Goal: Task Accomplishment & Management: Complete application form

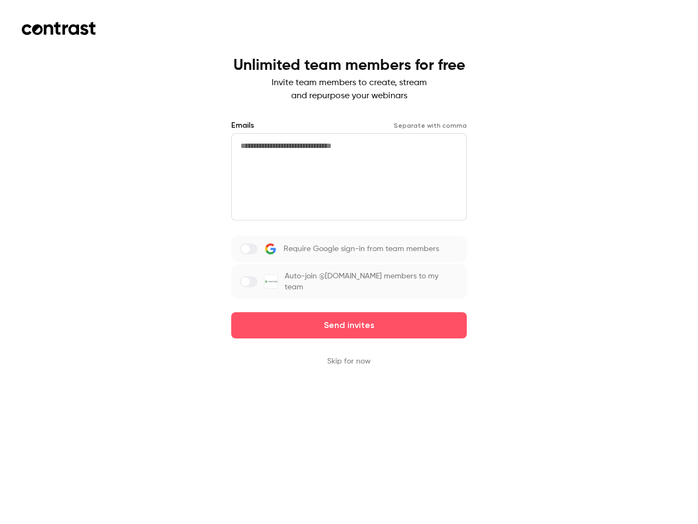
click at [349, 262] on div "Require Google sign-in from team members Auto-join @[DOMAIN_NAME] members to my…" at bounding box center [349, 267] width 236 height 63
click at [349, 325] on button "Send invites" at bounding box center [349, 325] width 236 height 26
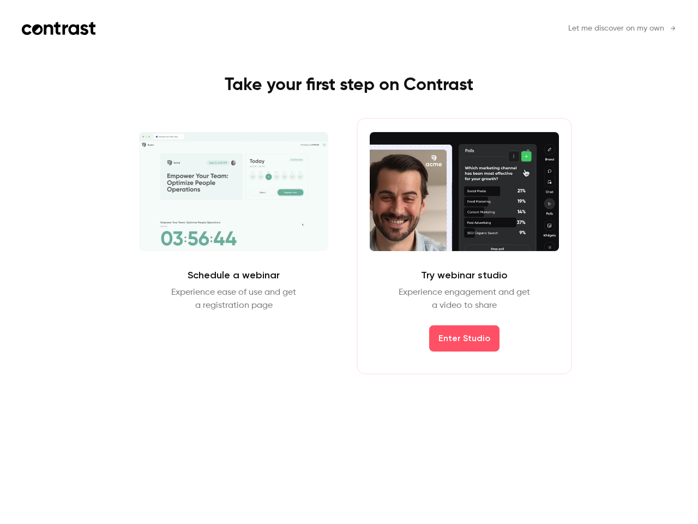
click at [349, 361] on div "Schedule a webinar Experience ease of use and get a registration page Schedule …" at bounding box center [349, 246] width 490 height 256
